Goal: Task Accomplishment & Management: Complete application form

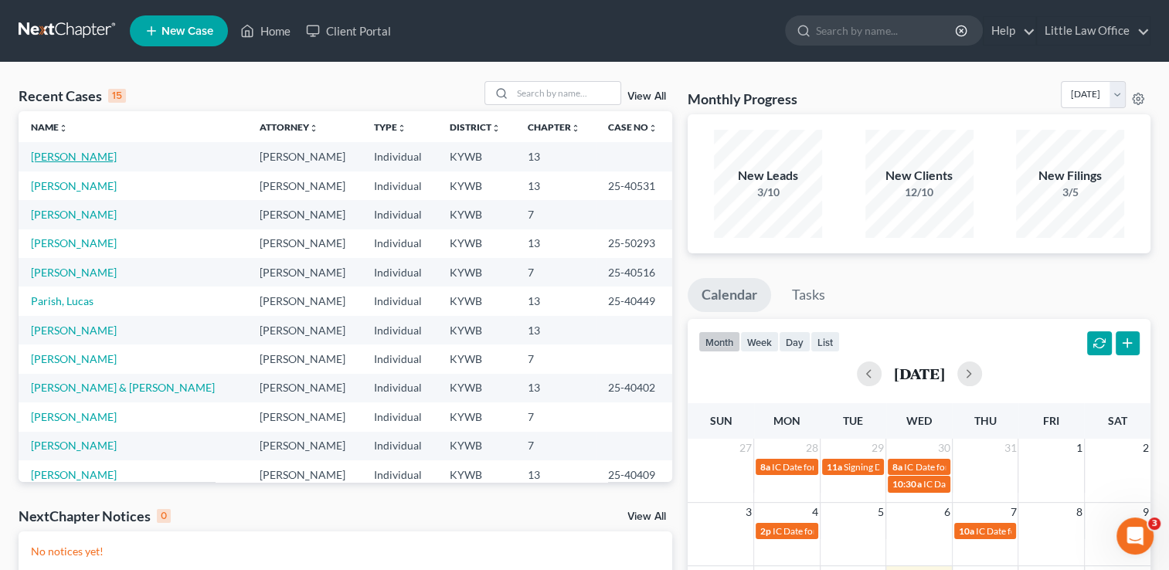
click at [93, 161] on link "[PERSON_NAME]" at bounding box center [74, 156] width 86 height 13
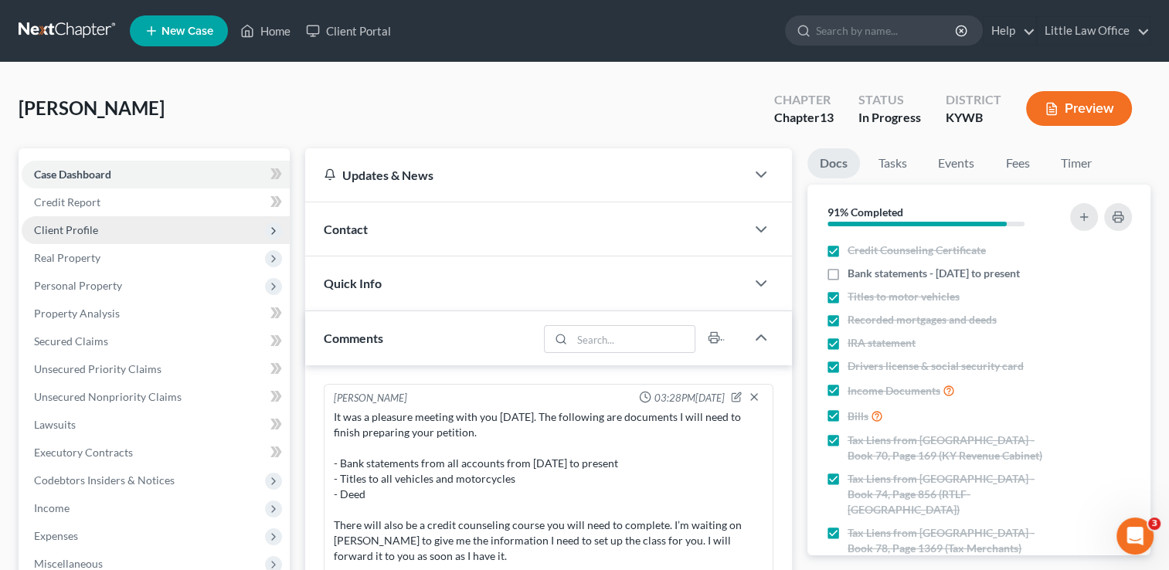
scroll to position [1190, 0]
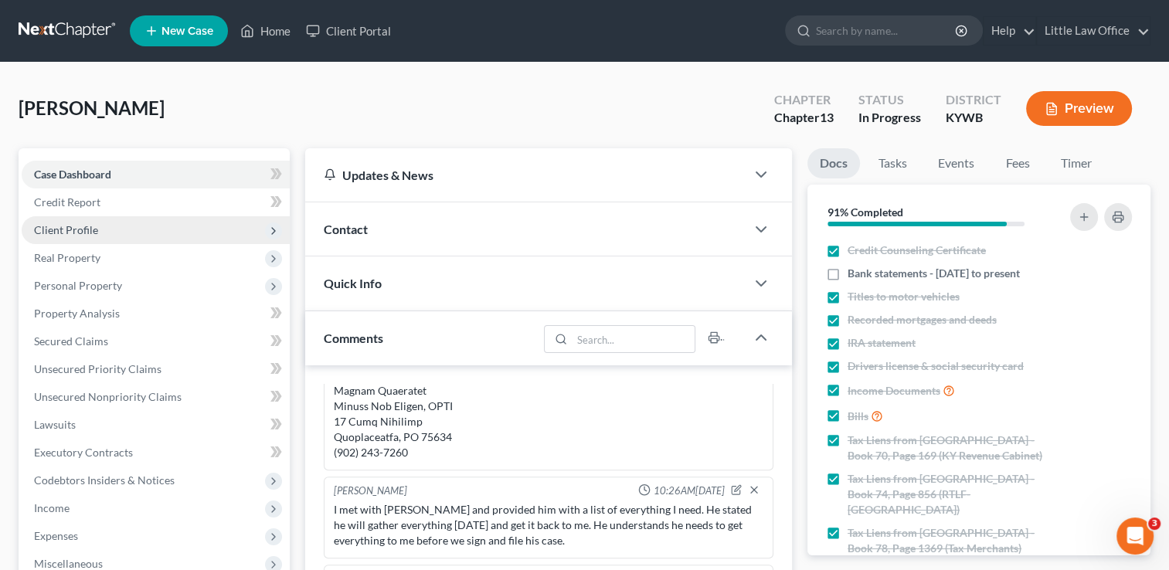
click at [80, 236] on span "Client Profile" at bounding box center [156, 230] width 268 height 28
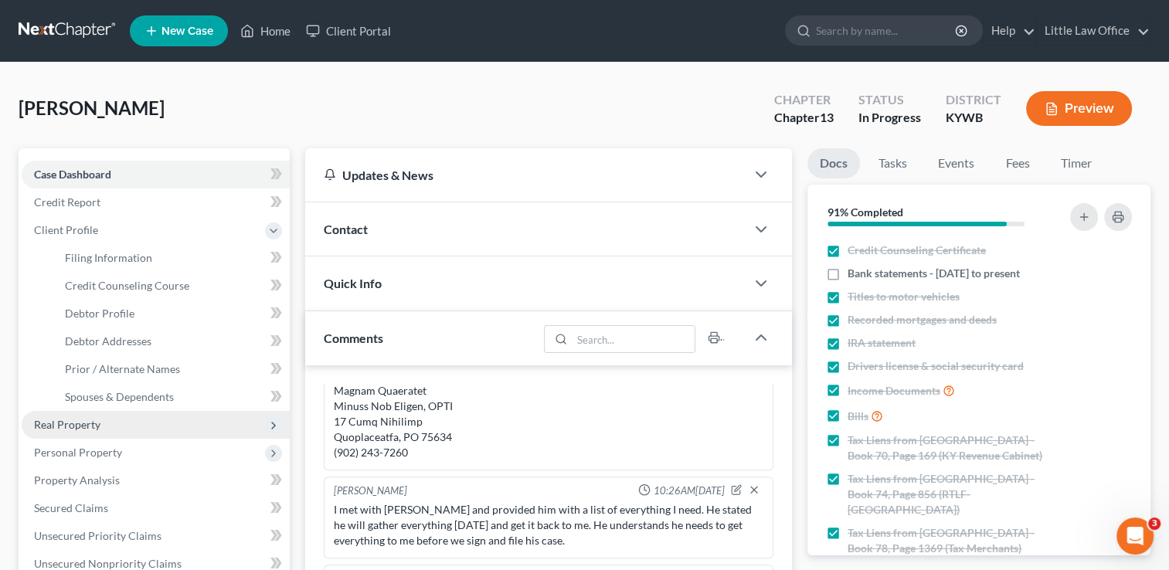
click at [80, 420] on span "Real Property" at bounding box center [67, 424] width 66 height 13
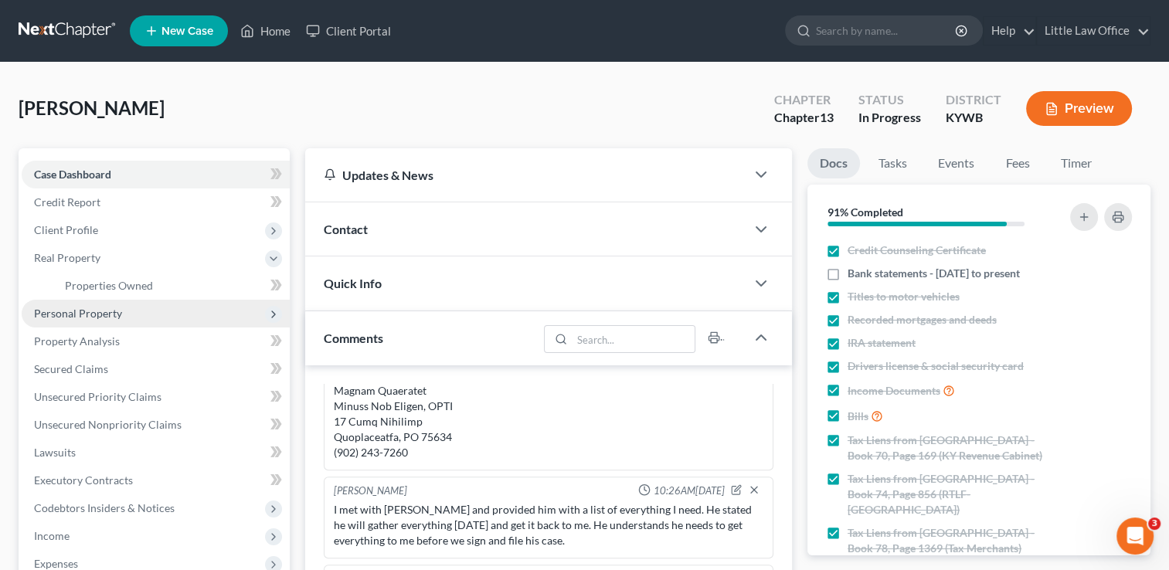
click at [108, 314] on span "Personal Property" at bounding box center [78, 313] width 88 height 13
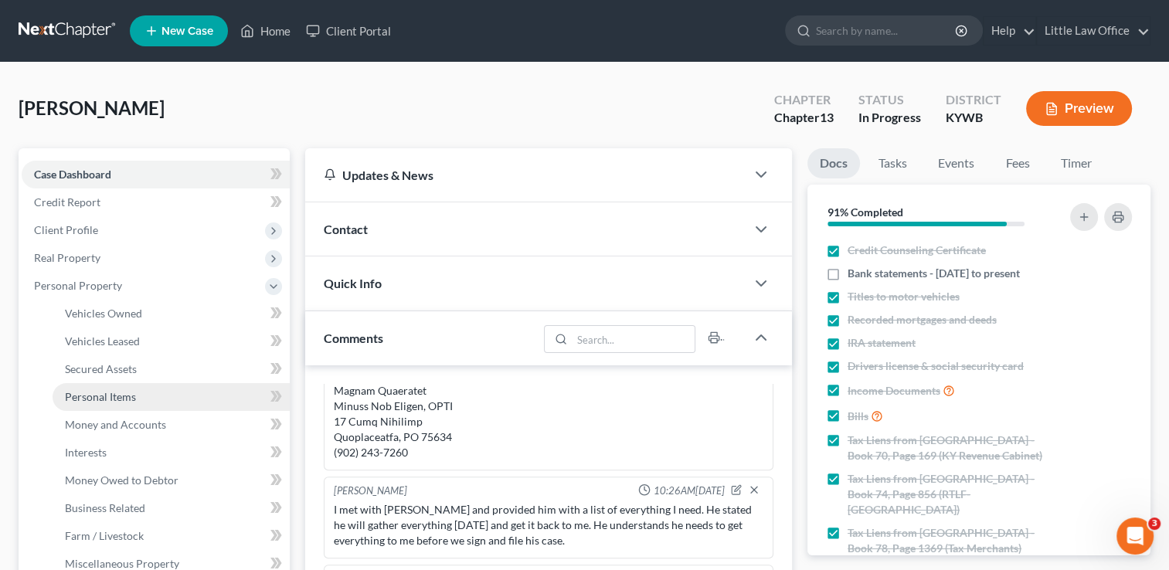
click at [118, 400] on span "Personal Items" at bounding box center [100, 396] width 71 height 13
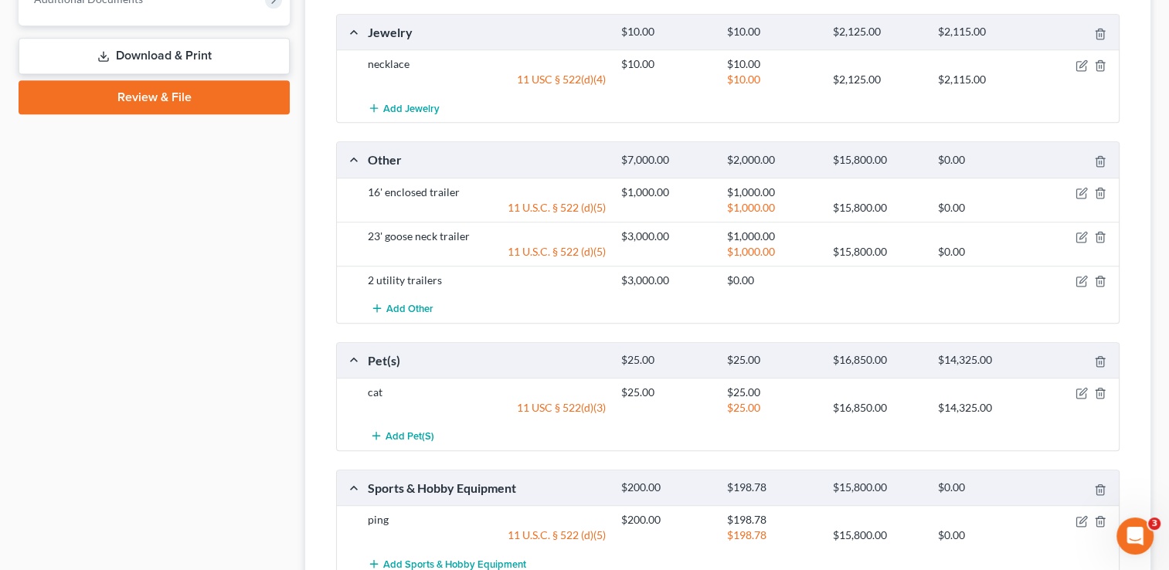
scroll to position [1039, 0]
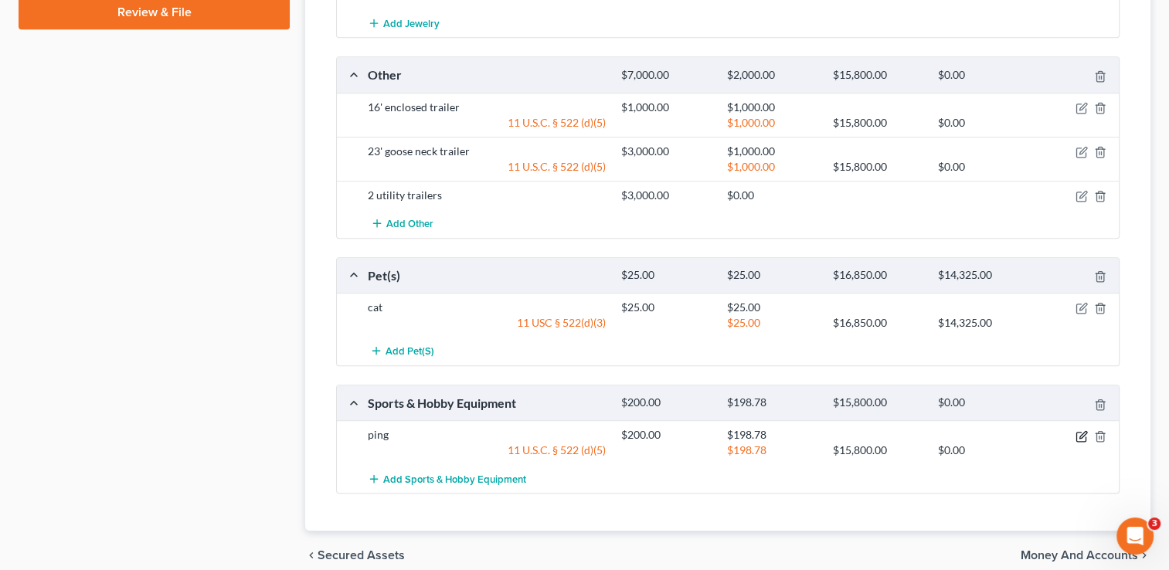
click at [1078, 435] on icon "button" at bounding box center [1080, 436] width 9 height 9
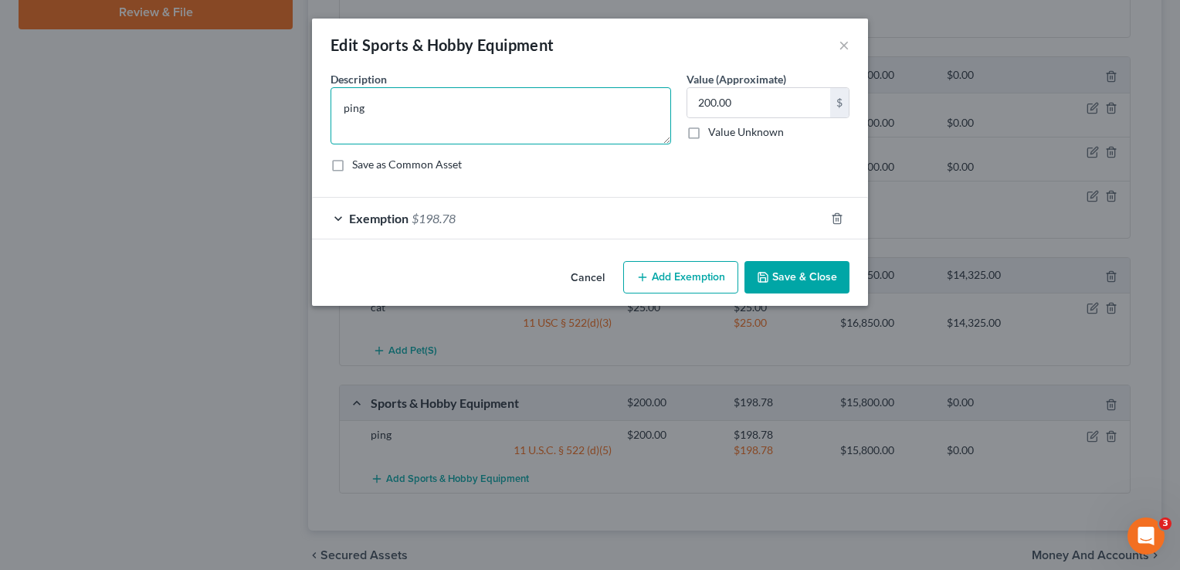
click at [344, 109] on textarea "ping" at bounding box center [501, 115] width 341 height 57
click at [344, 109] on textarea "ing" at bounding box center [501, 115] width 341 height 57
type textarea "Ping golf clubs"
click at [824, 264] on button "Save & Close" at bounding box center [797, 277] width 105 height 32
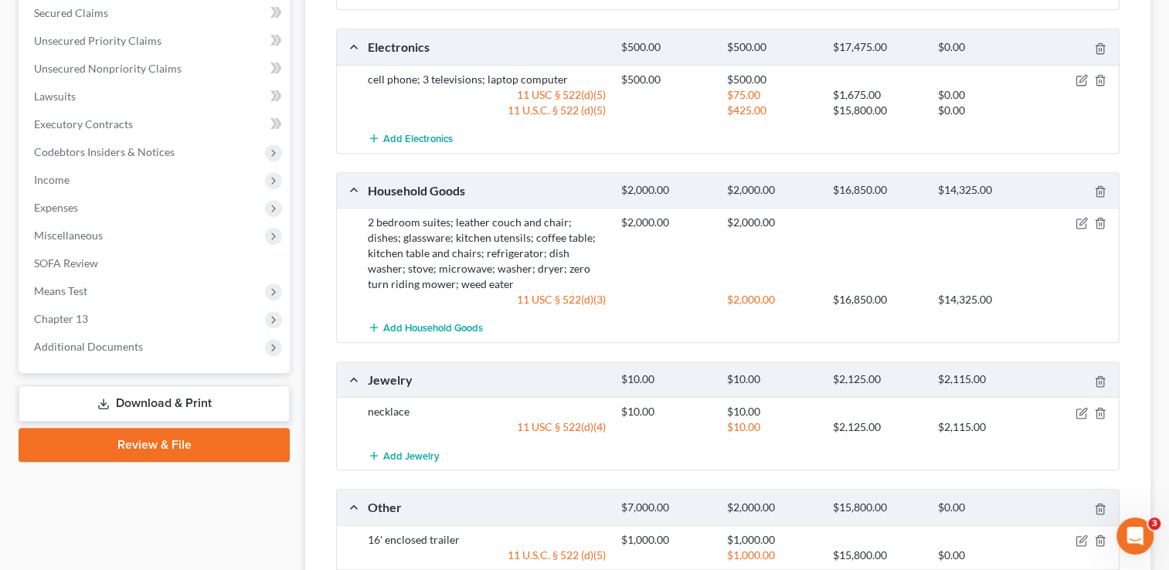
scroll to position [596, 0]
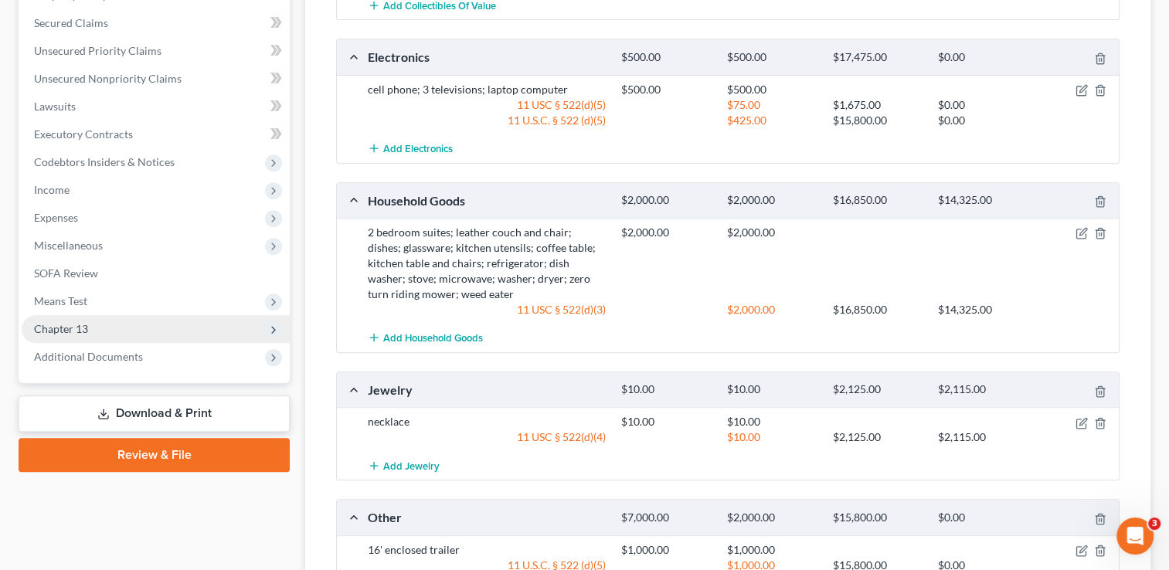
click at [68, 335] on span "Chapter 13" at bounding box center [156, 329] width 268 height 28
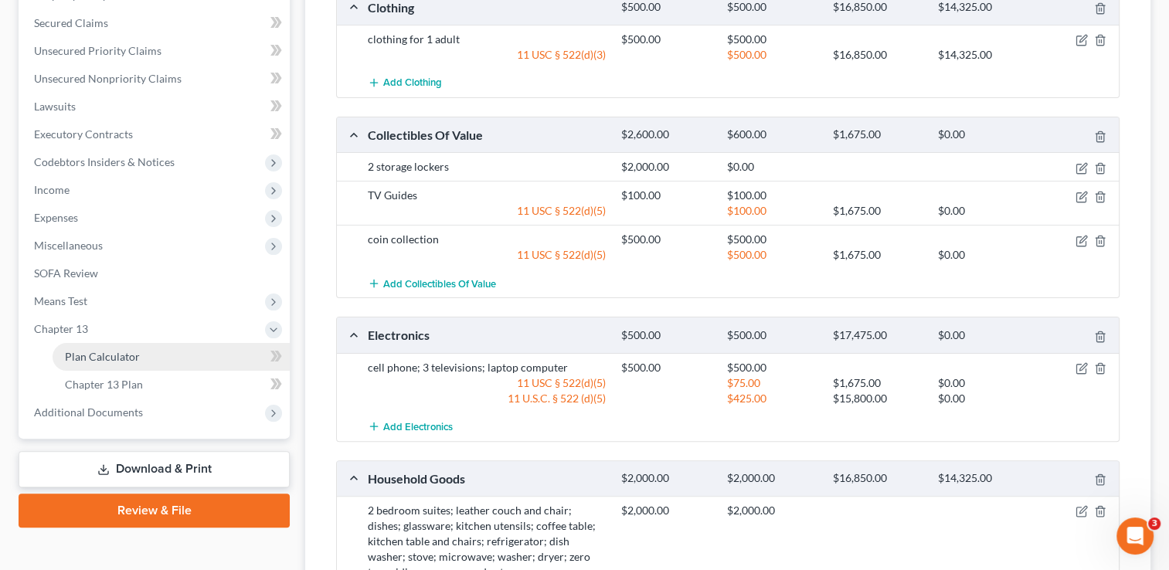
click at [73, 350] on span "Plan Calculator" at bounding box center [102, 356] width 75 height 13
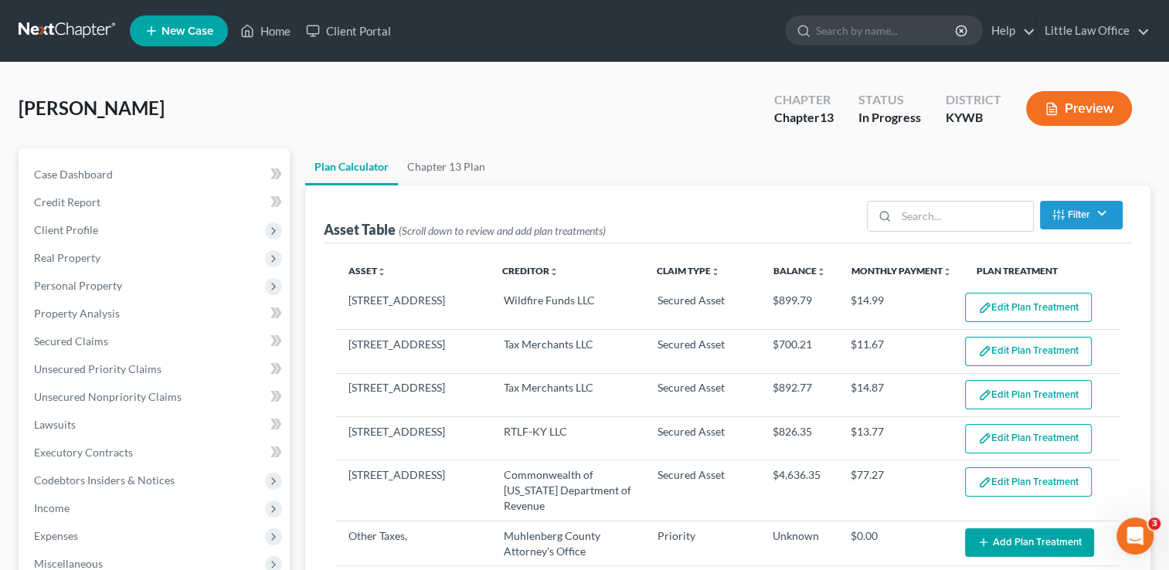
select select "59"
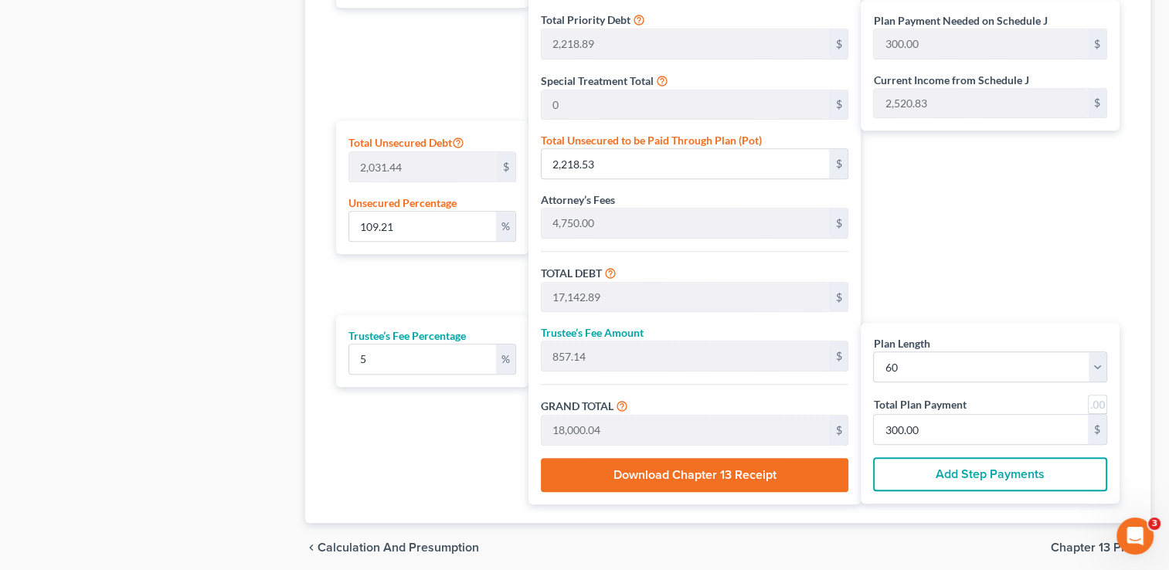
scroll to position [884, 0]
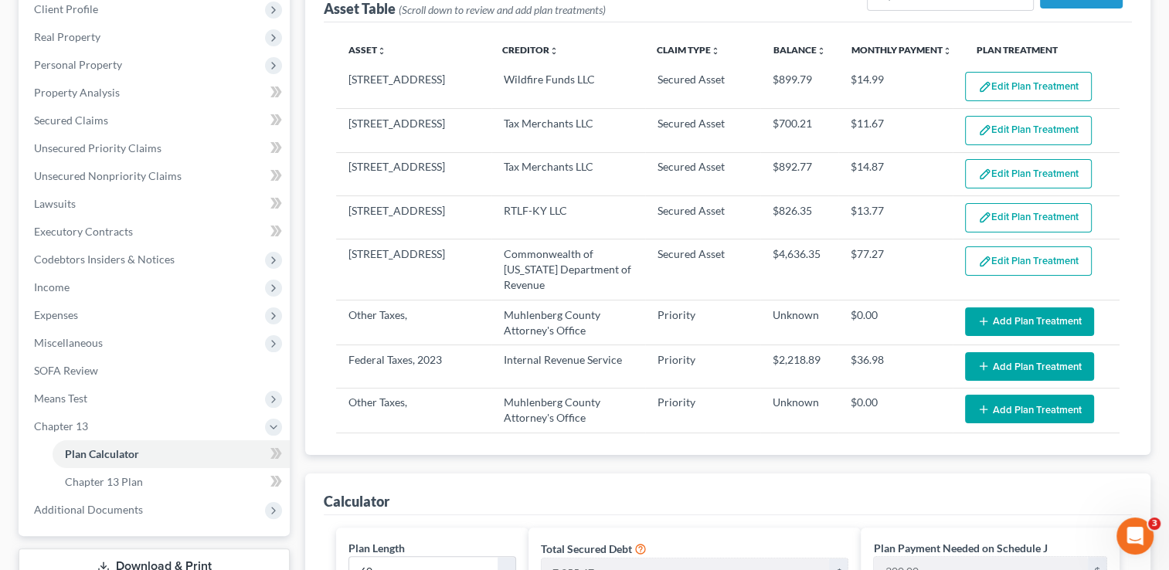
scroll to position [214, 0]
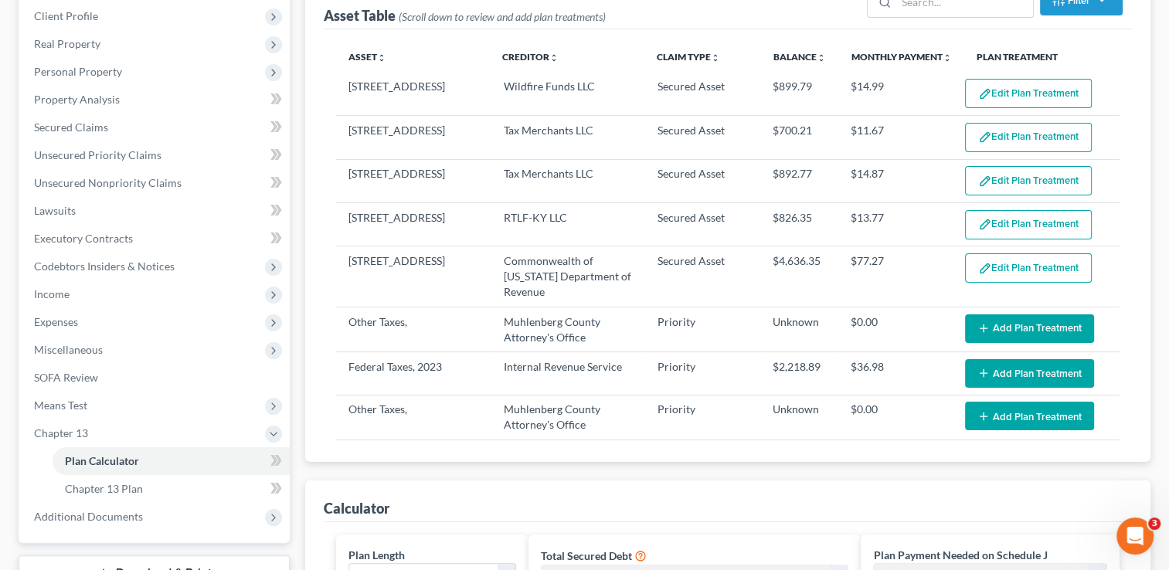
click at [310, 286] on div "Asset Table (Scroll down to review and add plan treatments) Filter Claim Type F…" at bounding box center [727, 216] width 845 height 491
click at [122, 152] on span "Unsecured Priority Claims" at bounding box center [97, 154] width 127 height 13
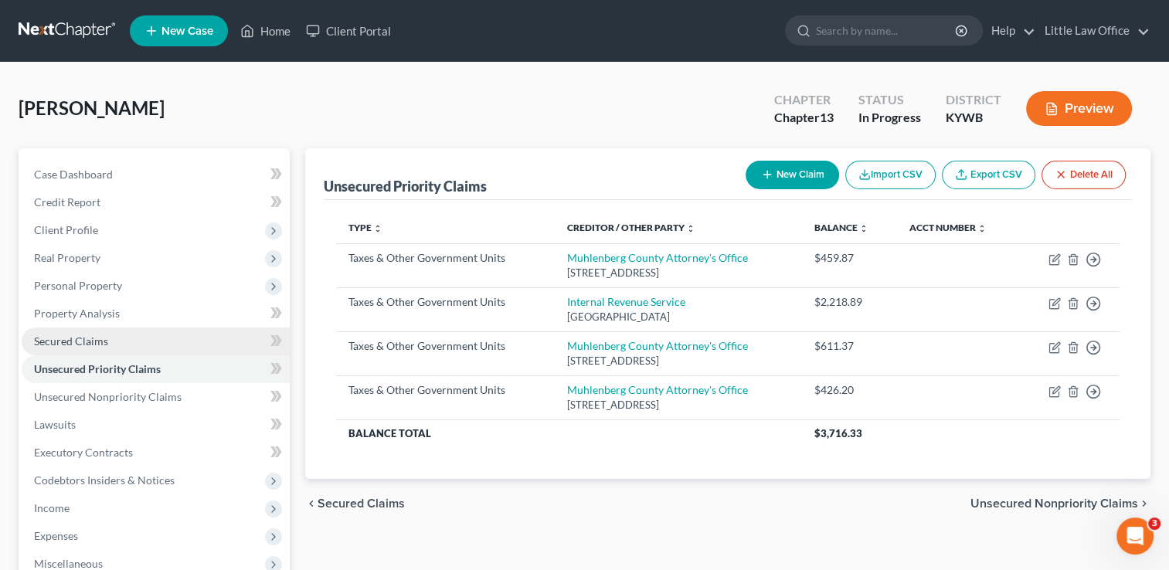
click at [74, 341] on span "Secured Claims" at bounding box center [71, 341] width 74 height 13
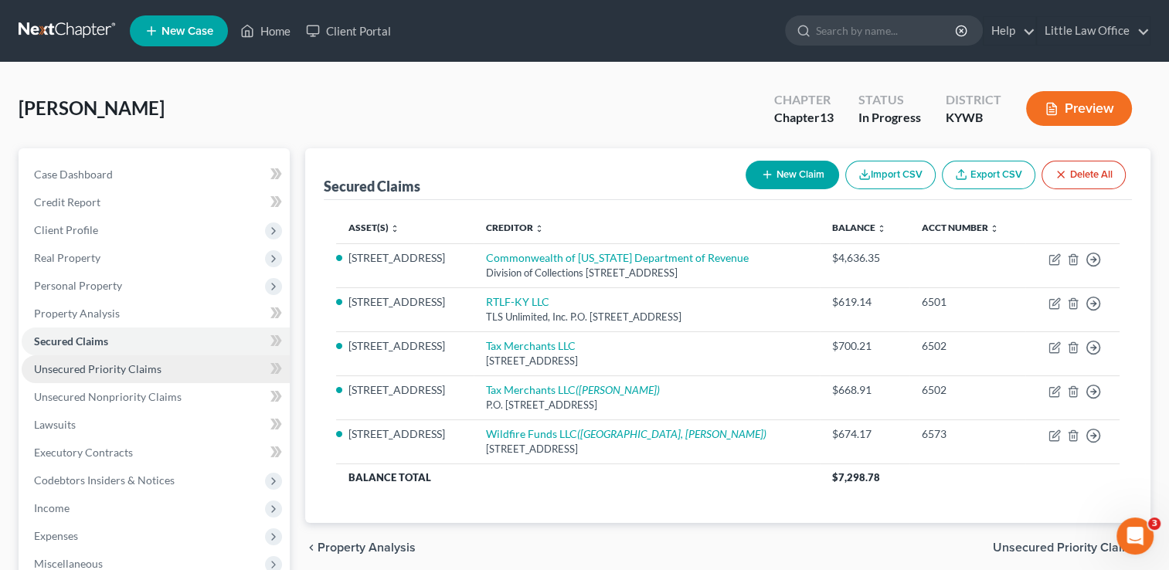
click at [117, 369] on span "Unsecured Priority Claims" at bounding box center [97, 368] width 127 height 13
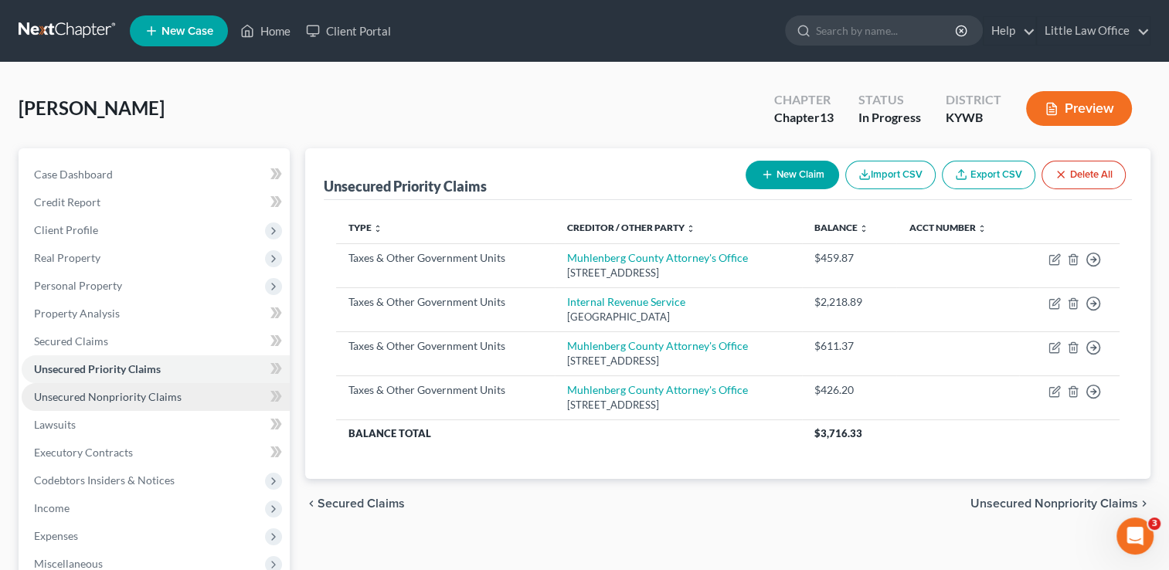
click at [163, 397] on span "Unsecured Nonpriority Claims" at bounding box center [108, 396] width 148 height 13
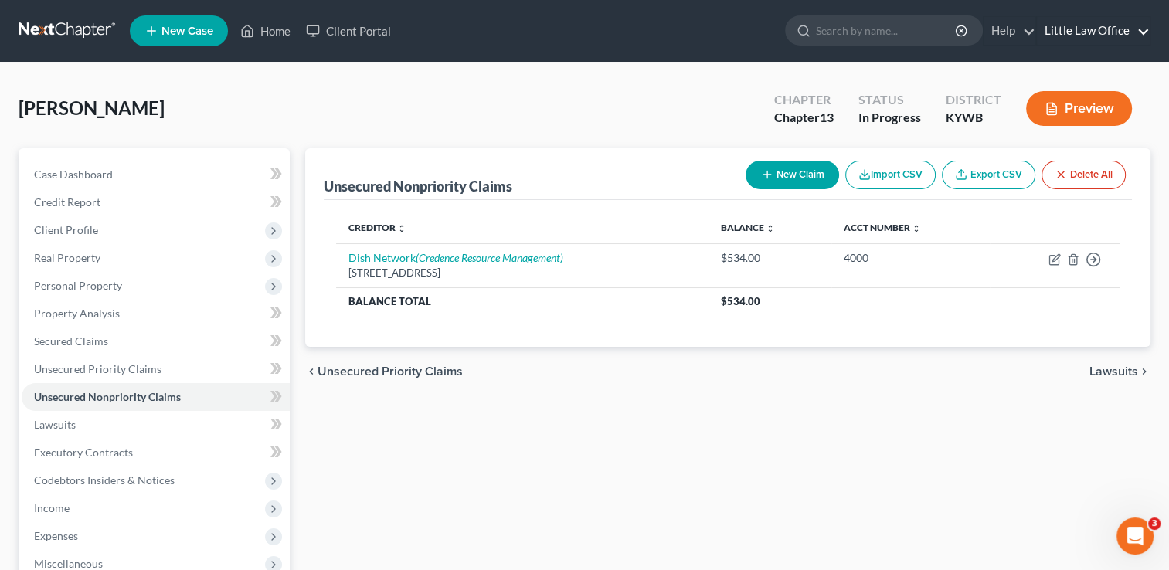
drag, startPoint x: 1102, startPoint y: 42, endPoint x: 1140, endPoint y: 29, distance: 39.8
drag, startPoint x: 1140, startPoint y: 29, endPoint x: 1078, endPoint y: 365, distance: 340.9
click at [1078, 365] on div "chevron_left Unsecured Priority Claims Lawsuits chevron_right" at bounding box center [727, 371] width 845 height 49
click at [1068, 23] on link "Little Law Office" at bounding box center [1093, 31] width 113 height 28
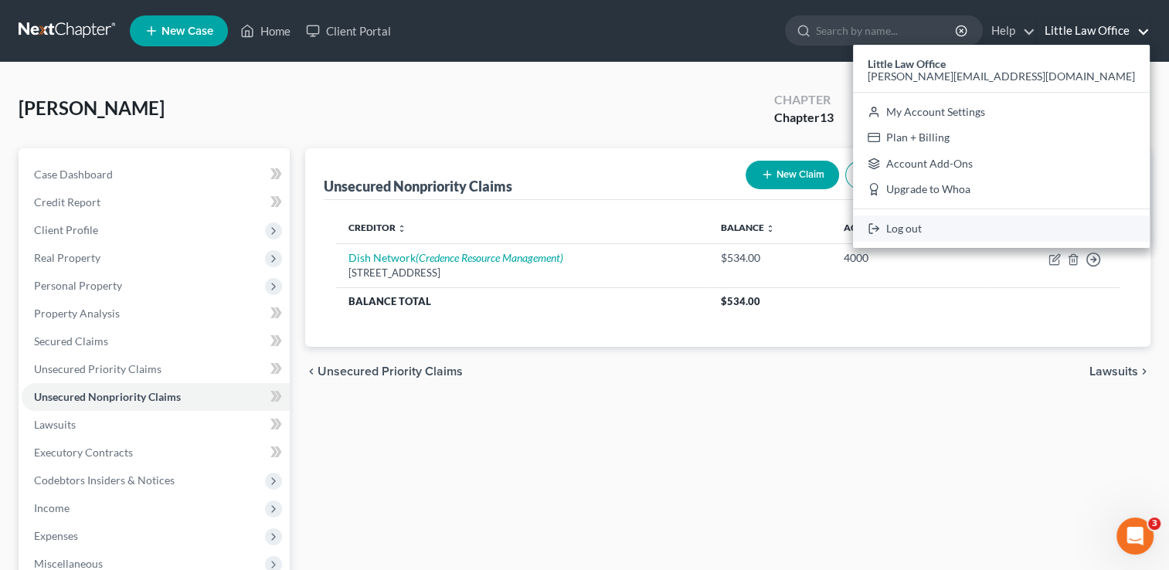
click at [1041, 229] on link "Log out" at bounding box center [1001, 229] width 297 height 26
